Goal: Information Seeking & Learning: Find specific fact

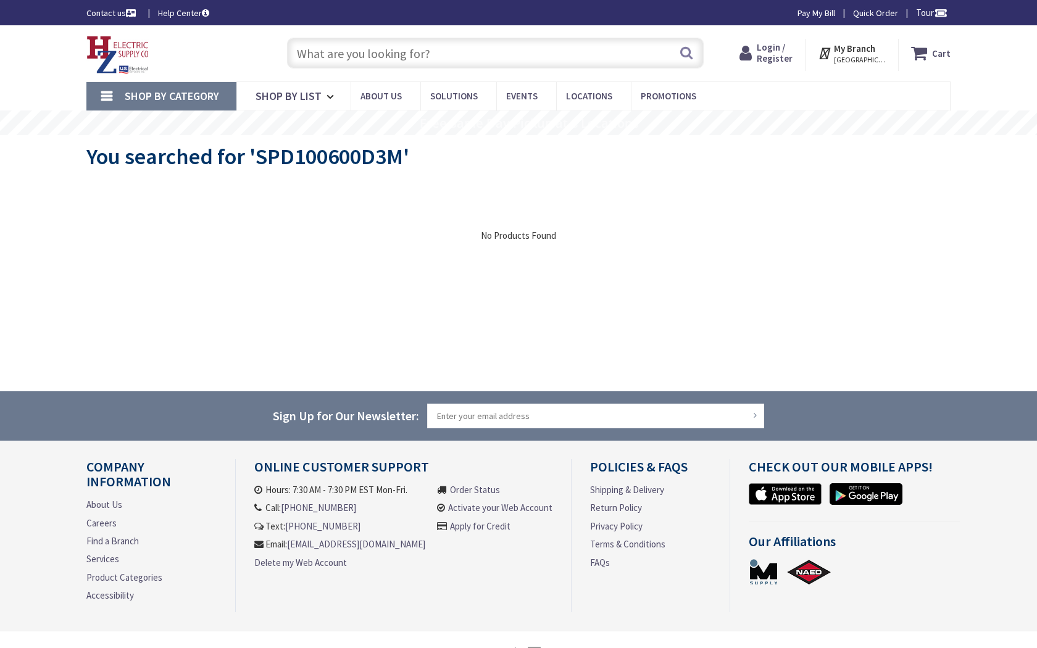
type input "OH-8, [GEOGRAPHIC_DATA], [GEOGRAPHIC_DATA]"
